Goal: Information Seeking & Learning: Learn about a topic

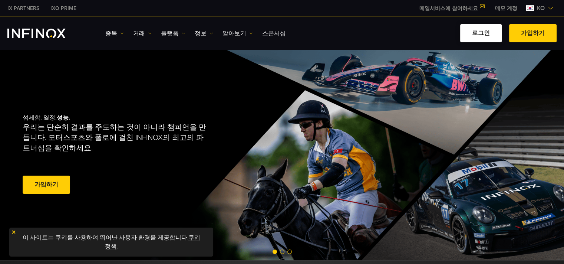
click at [489, 30] on link "로그인" at bounding box center [481, 33] width 42 height 18
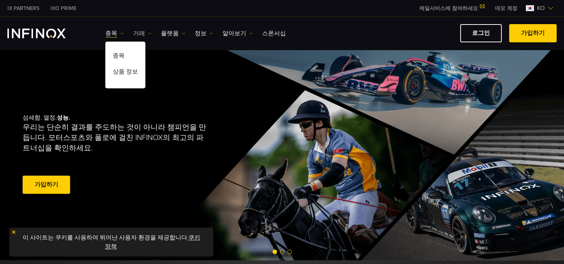
click at [135, 35] on link "거래" at bounding box center [142, 33] width 19 height 9
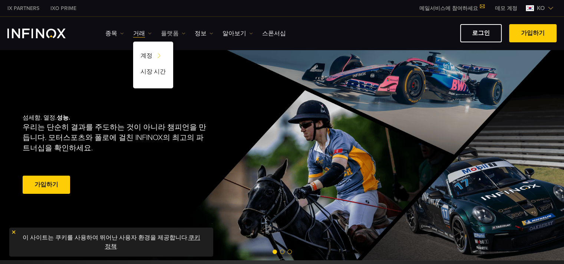
click at [173, 36] on link "플랫폼" at bounding box center [173, 33] width 24 height 9
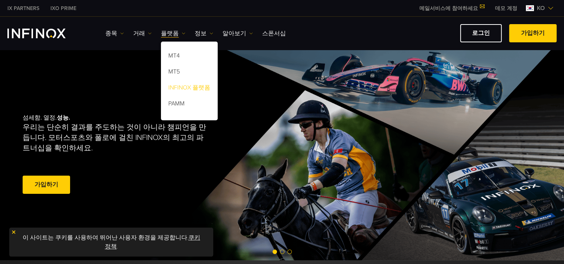
click at [187, 89] on link "INFINOX 플랫폼" at bounding box center [189, 89] width 57 height 16
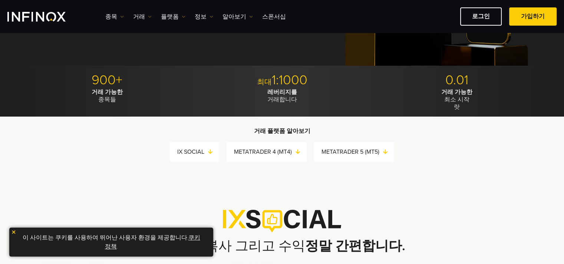
scroll to position [111, 0]
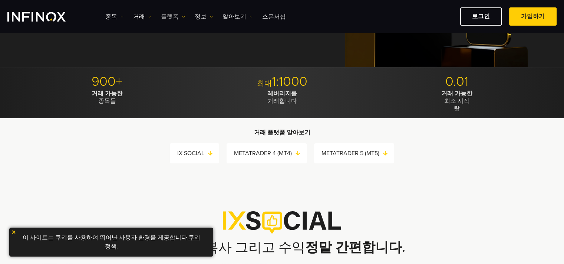
click at [165, 18] on link "플랫폼" at bounding box center [173, 16] width 24 height 9
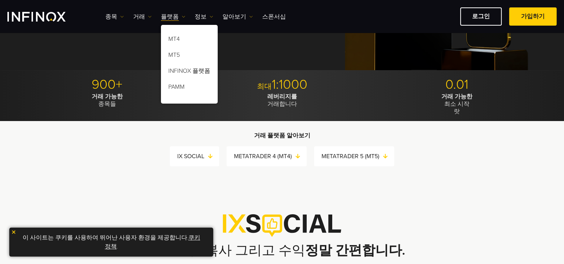
scroll to position [37, 0]
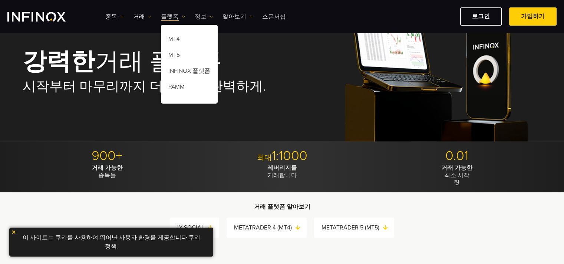
click at [198, 15] on link "정보" at bounding box center [204, 16] width 19 height 9
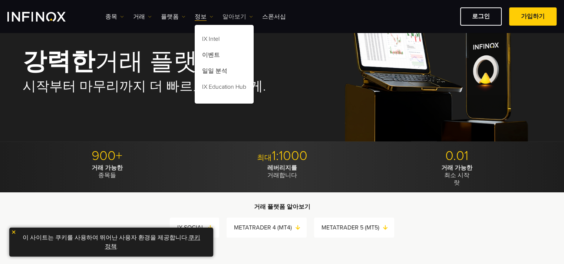
click at [227, 13] on link "알아보기" at bounding box center [238, 16] width 30 height 9
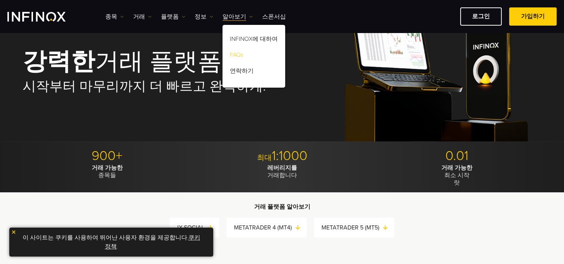
click at [236, 57] on link "FAQs" at bounding box center [254, 56] width 63 height 16
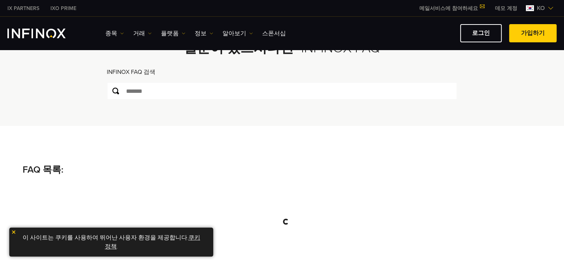
scroll to position [74, 0]
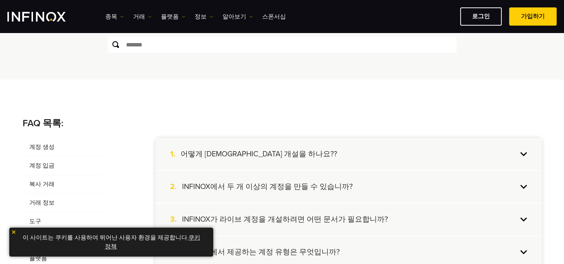
click at [12, 230] on img at bounding box center [13, 231] width 5 height 5
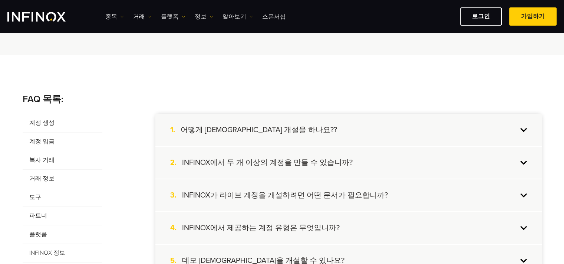
scroll to position [111, 0]
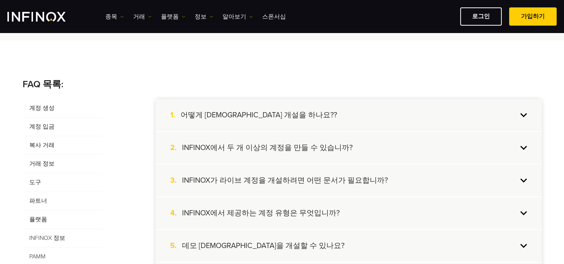
click at [376, 150] on div "2. INFINOX에서 두 개 이상의 계정을 만들 수 있습니까?" at bounding box center [348, 148] width 387 height 32
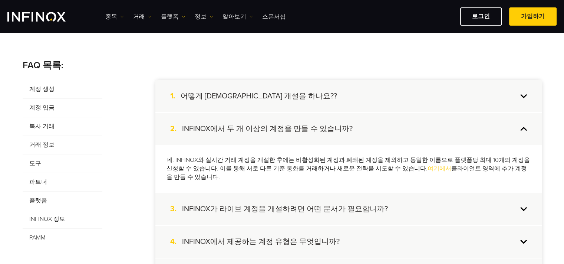
scroll to position [148, 0]
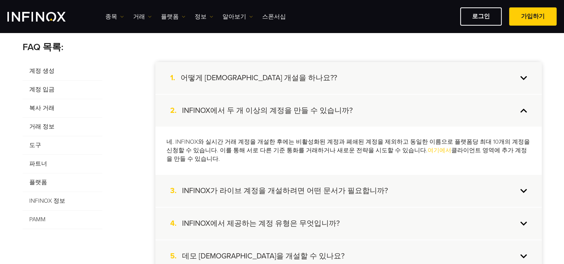
click at [51, 91] on span "계정 입금" at bounding box center [63, 89] width 80 height 19
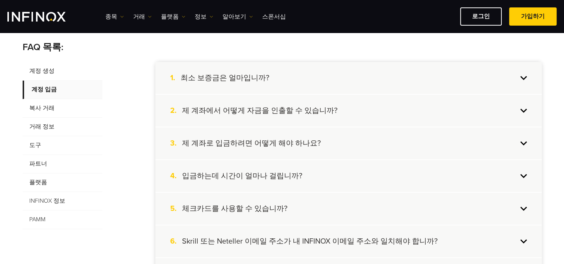
click at [303, 87] on div "1. 최소 보증금은 얼마입니까?" at bounding box center [348, 78] width 387 height 32
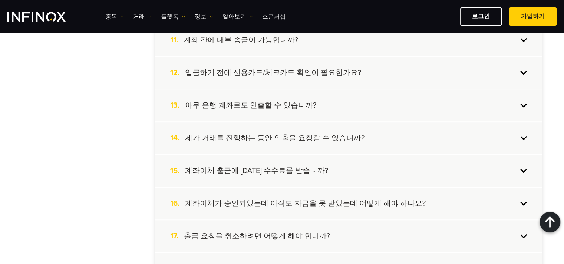
scroll to position [556, 0]
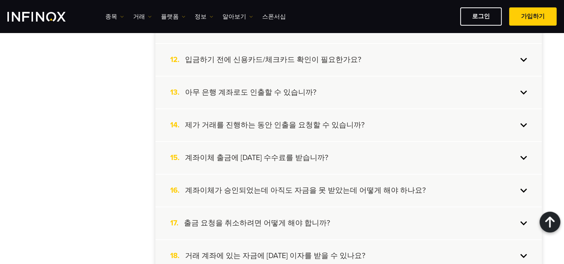
click at [402, 145] on div "15. 계좌이체 출금에 [DATE] 수수료를 받습니까?" at bounding box center [348, 158] width 387 height 32
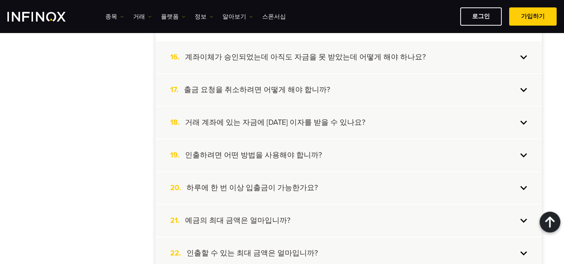
scroll to position [711, 0]
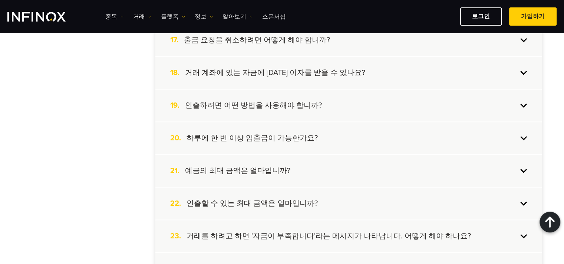
click at [439, 129] on div "20. 하루에 한 번 이상 입출금이 가능한가요?" at bounding box center [348, 138] width 387 height 32
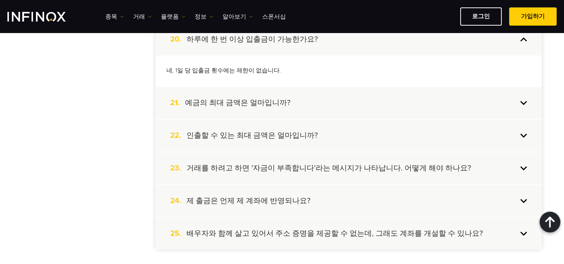
scroll to position [820, 0]
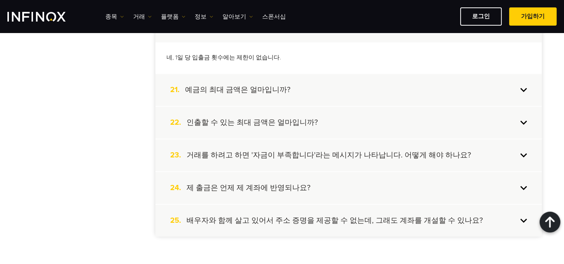
click at [430, 118] on div "22. 인출할 수 있는 최대 금액은 얼마입니까?" at bounding box center [348, 122] width 387 height 32
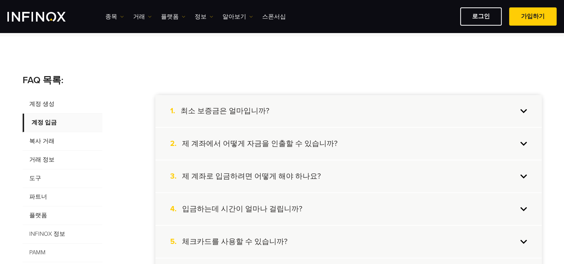
scroll to position [152, 0]
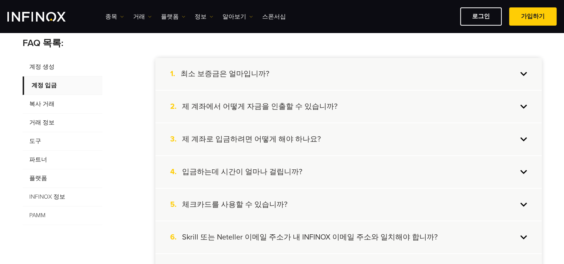
click at [58, 123] on span "거래 정보" at bounding box center [63, 123] width 80 height 19
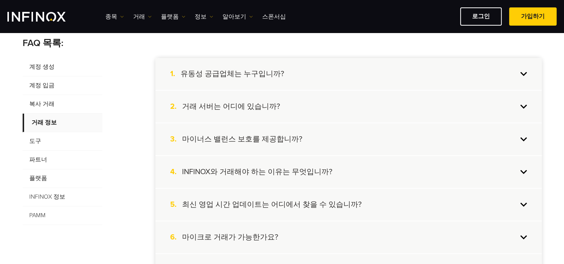
click at [369, 92] on div "2. 거래 서버는 어디에 있습니까?" at bounding box center [348, 107] width 387 height 32
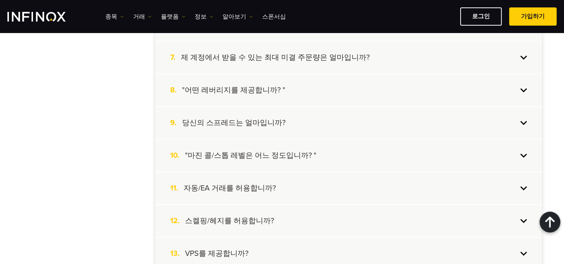
click at [367, 91] on div "8. "어떤 레버리지를 제공합니까? "" at bounding box center [348, 90] width 387 height 32
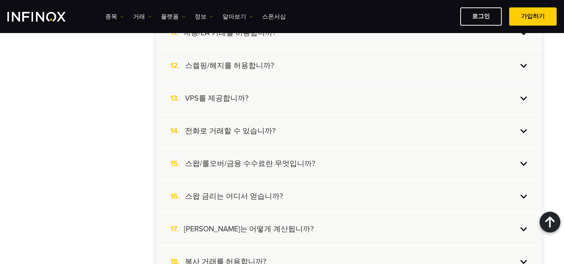
scroll to position [558, 0]
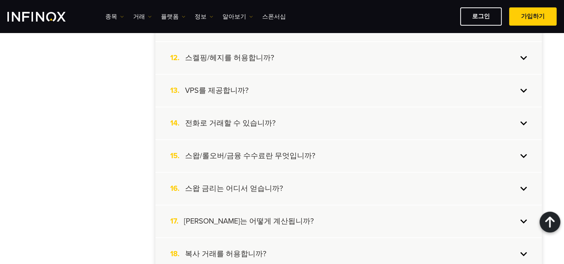
click at [351, 152] on div "15. 스왑/롤오버/금융 수수료란 무엇입니까?" at bounding box center [348, 156] width 387 height 32
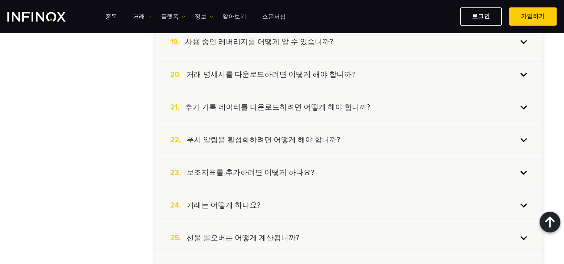
scroll to position [824, 0]
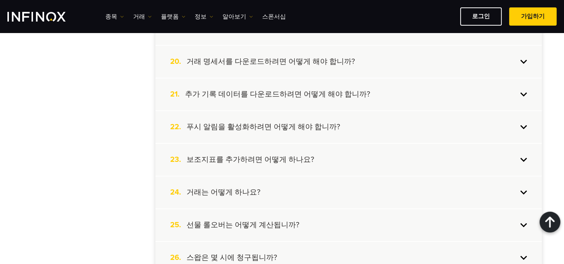
click at [359, 128] on div "22. 푸시 알림을 활성화하려면 어떻게 해야 합니까?" at bounding box center [348, 127] width 387 height 32
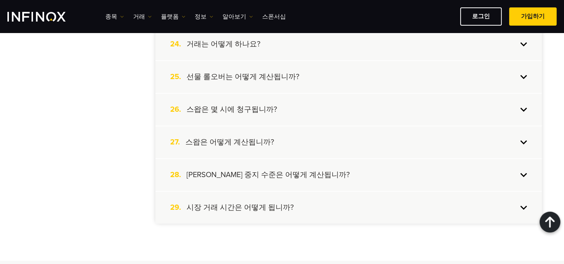
scroll to position [1008, 0]
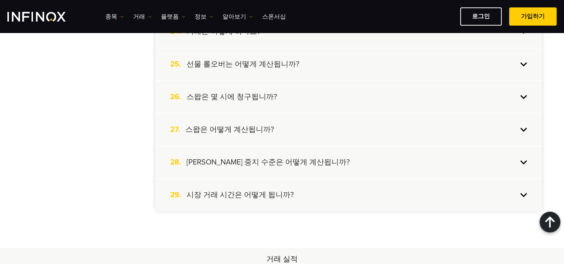
click at [359, 128] on div "27. 스왑은 어떻게 계산됩니까?" at bounding box center [348, 130] width 387 height 32
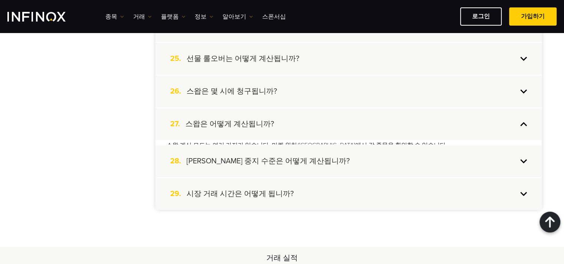
scroll to position [946, 0]
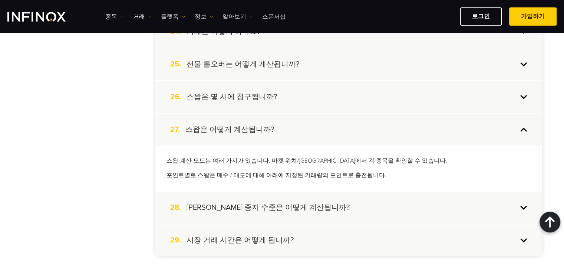
click at [345, 93] on div "26. 스왑은 몇 시에 청구됩니까?" at bounding box center [348, 97] width 387 height 32
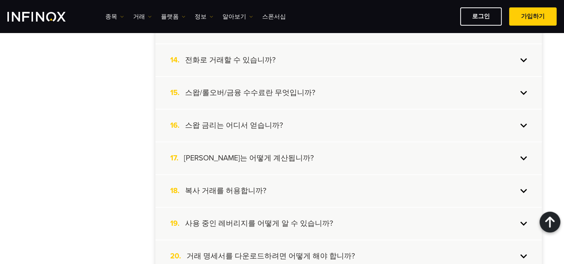
scroll to position [575, 0]
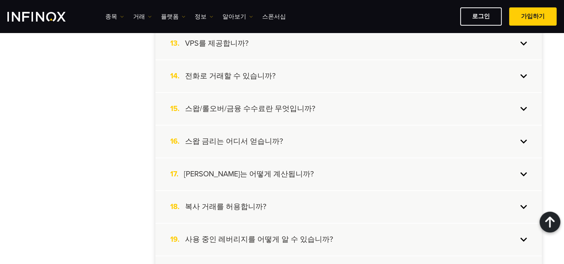
click at [346, 133] on div "16. 스왑 금리는 어디서 얻습니까?" at bounding box center [348, 141] width 387 height 32
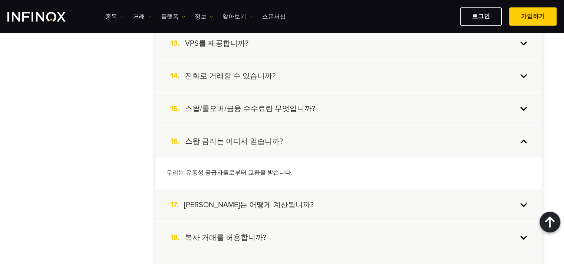
click at [349, 105] on div "15. 스왑/롤오버/금융 수수료란 무엇입니까?" at bounding box center [348, 109] width 387 height 32
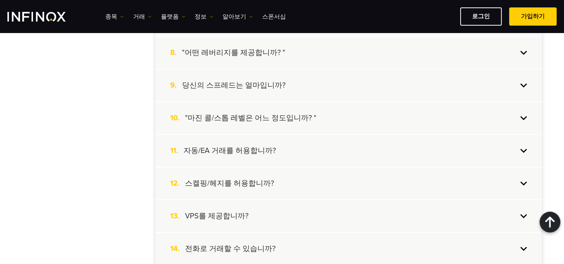
scroll to position [389, 0]
